Goal: Communication & Community: Ask a question

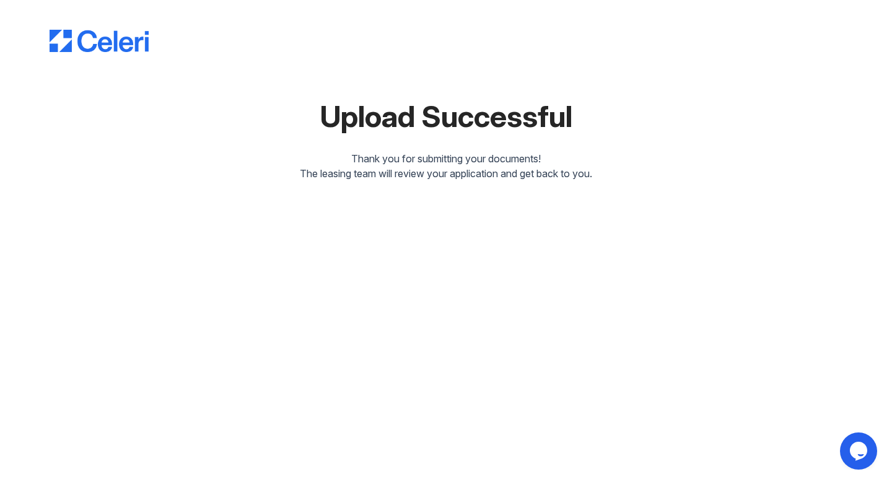
click at [850, 457] on icon "Opens Chat This icon Opens the chat window." at bounding box center [859, 451] width 20 height 20
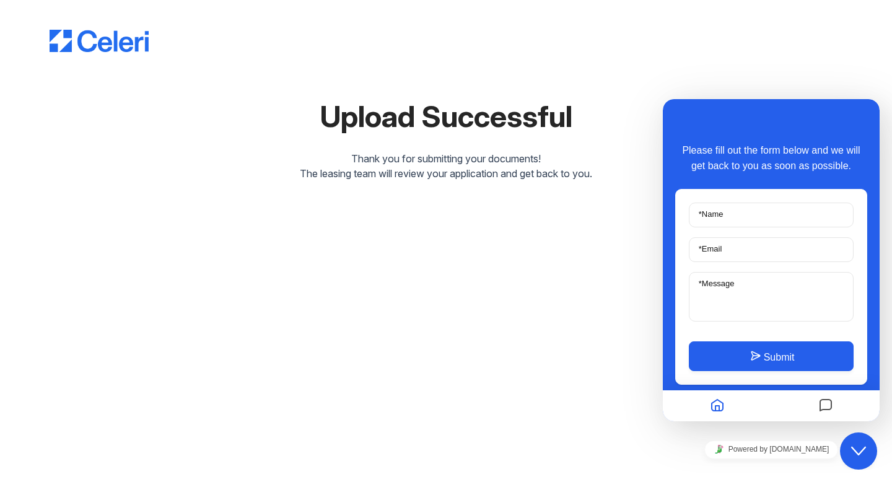
click at [439, 170] on div "The leasing team will review your application and get back to you." at bounding box center [446, 173] width 793 height 15
click at [113, 43] on img at bounding box center [99, 41] width 99 height 22
click at [824, 414] on icon "Messages" at bounding box center [825, 406] width 15 height 24
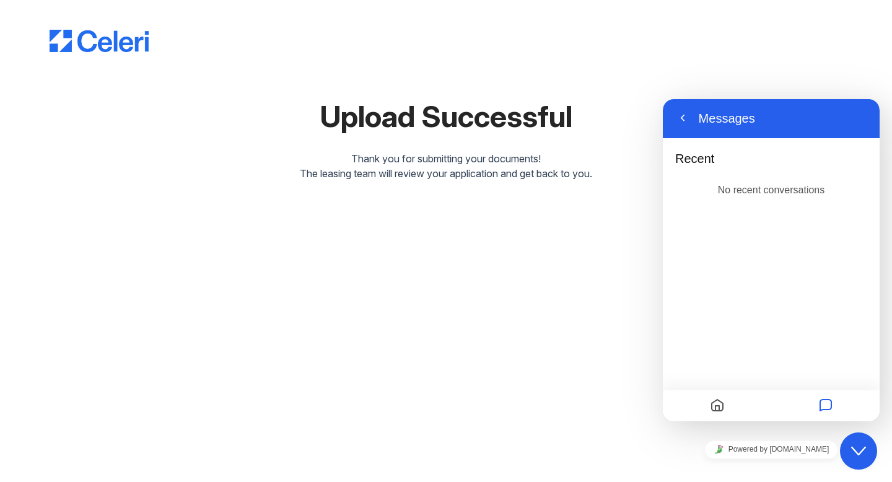
click at [711, 407] on icon "Home" at bounding box center [717, 406] width 15 height 24
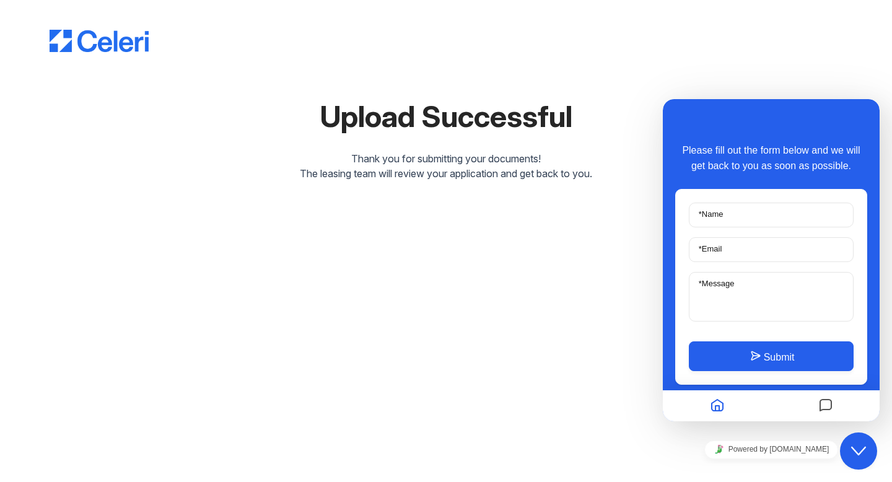
click at [717, 217] on label "* Name" at bounding box center [711, 213] width 37 height 9
click at [717, 217] on input "* Name" at bounding box center [771, 215] width 165 height 25
